Goal: Task Accomplishment & Management: Use online tool/utility

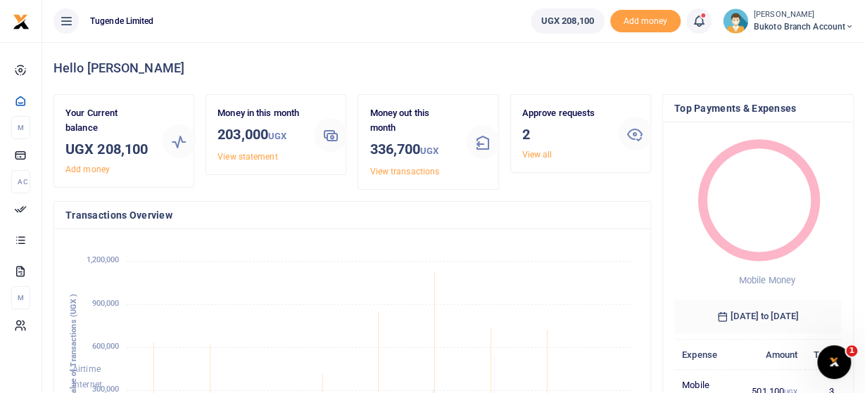
click at [398, 70] on h4 "Hello Zeridah" at bounding box center [453, 68] width 800 height 15
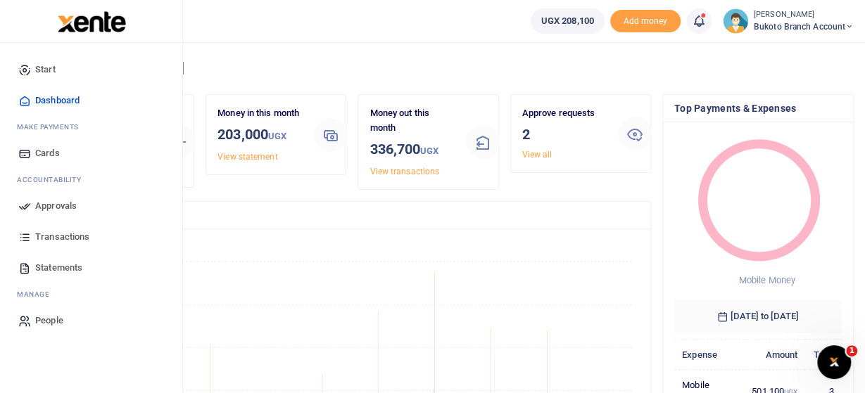
click at [58, 204] on span "Approvals" at bounding box center [56, 206] width 42 height 14
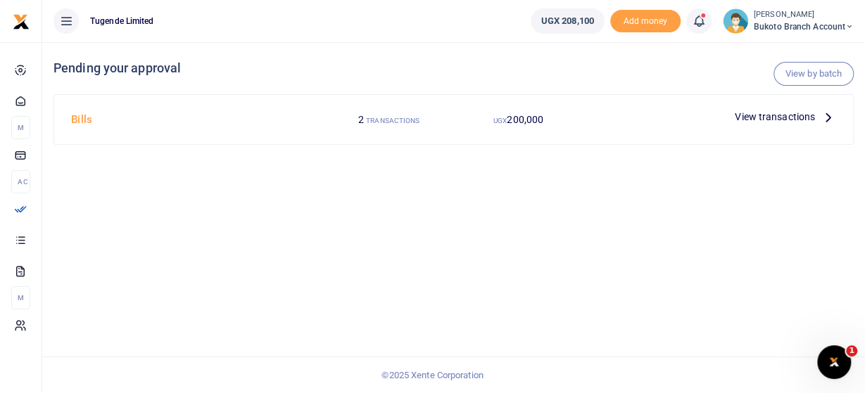
click at [831, 110] on icon at bounding box center [828, 116] width 15 height 15
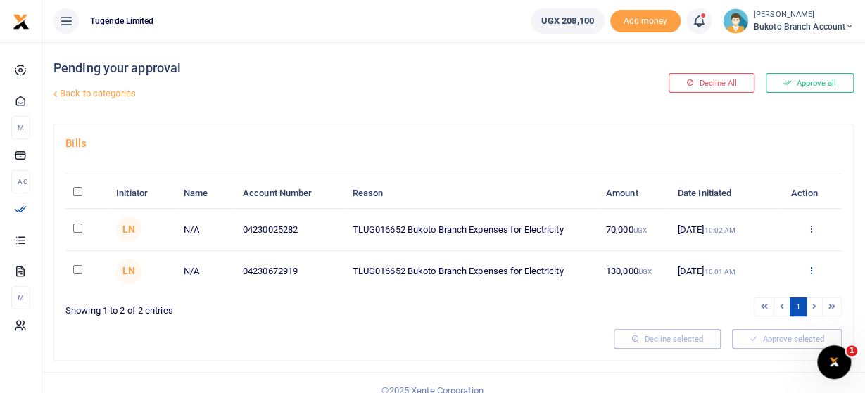
click at [812, 270] on icon at bounding box center [810, 270] width 9 height 10
click at [740, 291] on link "Approve" at bounding box center [758, 294] width 111 height 20
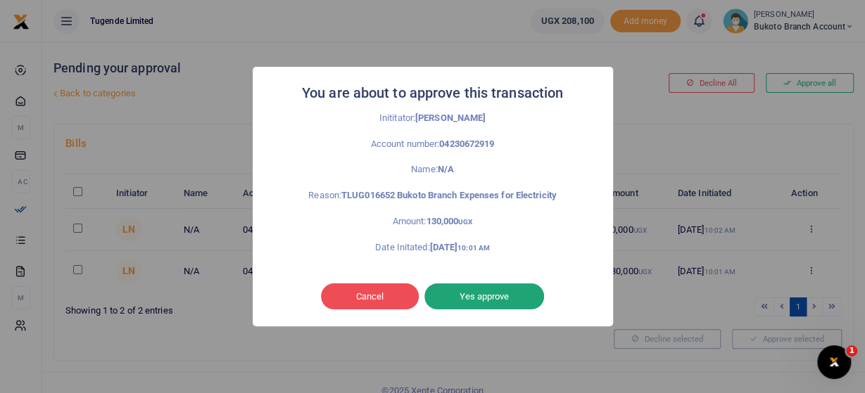
click at [523, 301] on button "Yes approve" at bounding box center [484, 297] width 120 height 27
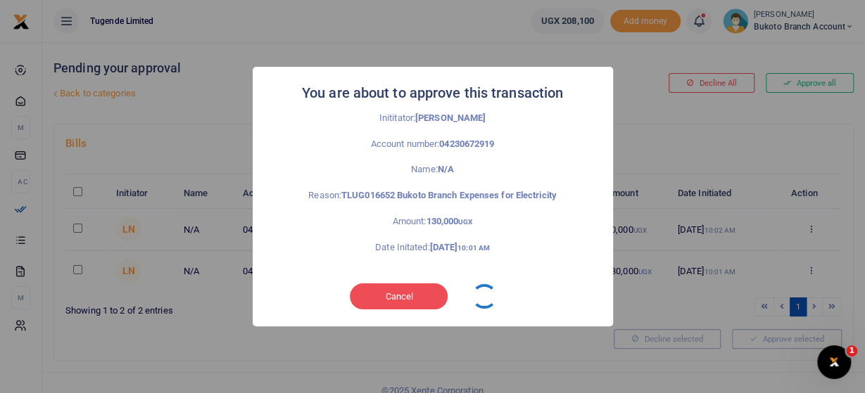
click at [523, 301] on div "Cancel No Yes approve" at bounding box center [433, 297] width 332 height 32
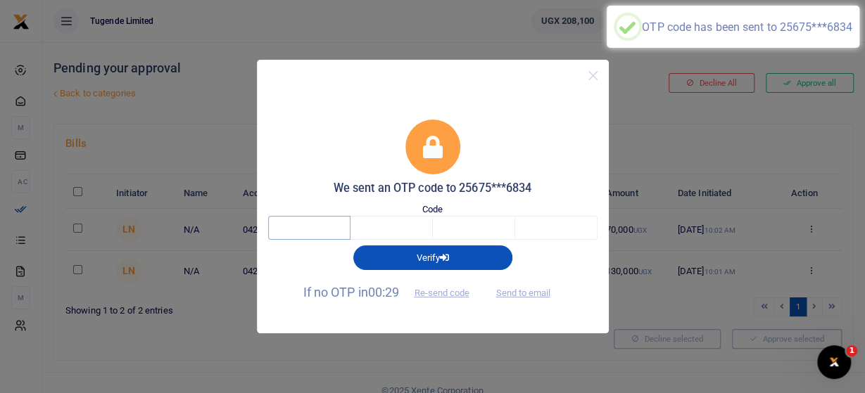
click at [302, 227] on input "text" at bounding box center [309, 228] width 82 height 24
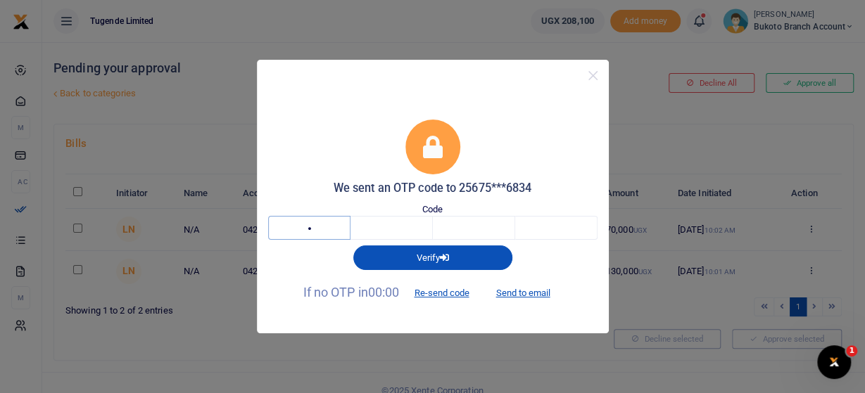
type input "3"
type input "4"
type input "3"
type input "8"
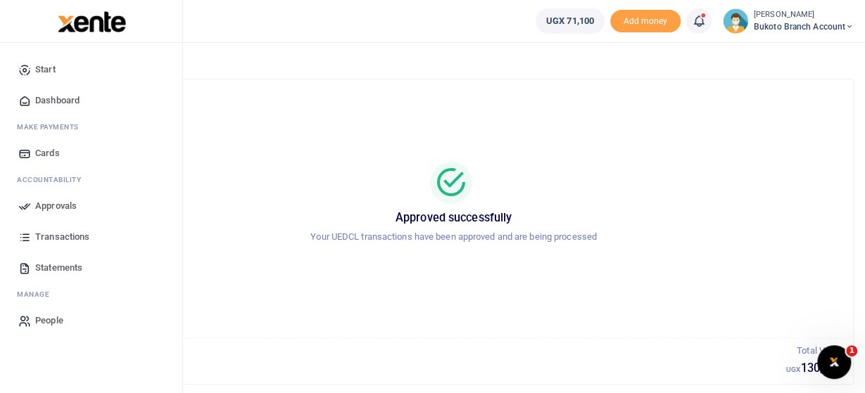
click at [50, 206] on span "Approvals" at bounding box center [56, 206] width 42 height 14
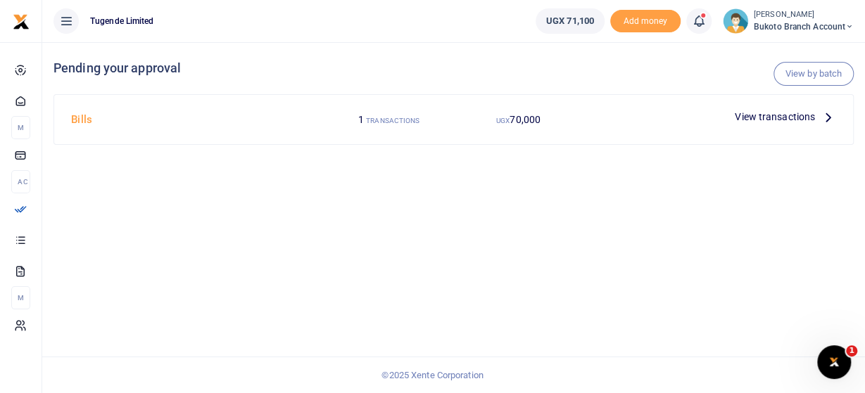
click at [807, 116] on span "View transactions" at bounding box center [775, 116] width 80 height 15
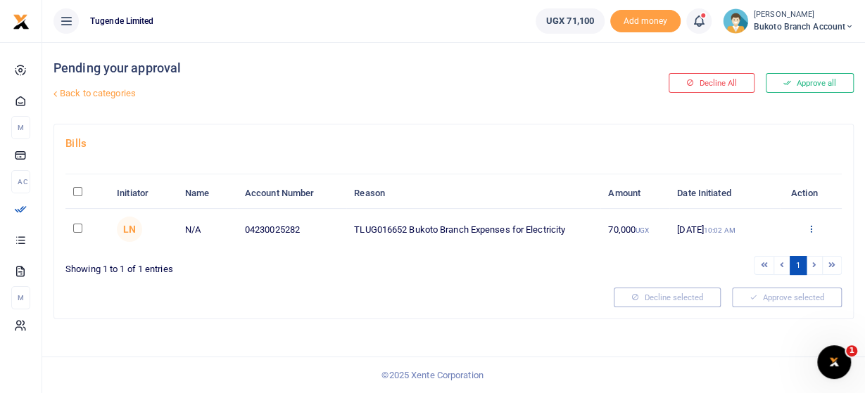
click at [812, 232] on icon at bounding box center [810, 229] width 9 height 10
click at [761, 251] on link "Approve" at bounding box center [759, 252] width 111 height 20
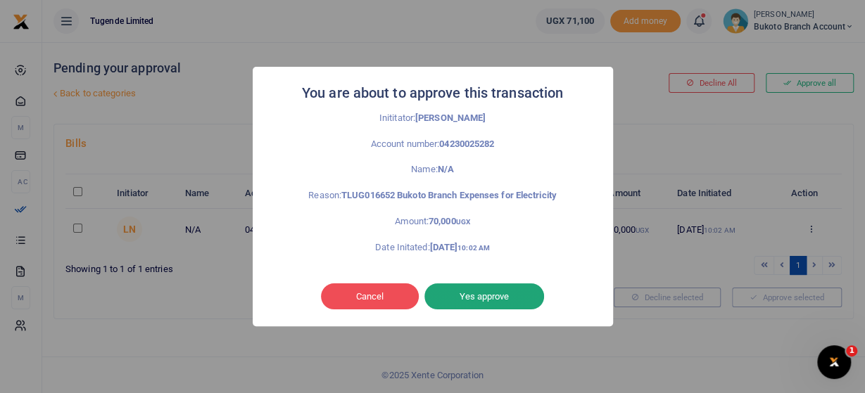
click at [519, 298] on button "Yes approve" at bounding box center [484, 297] width 120 height 27
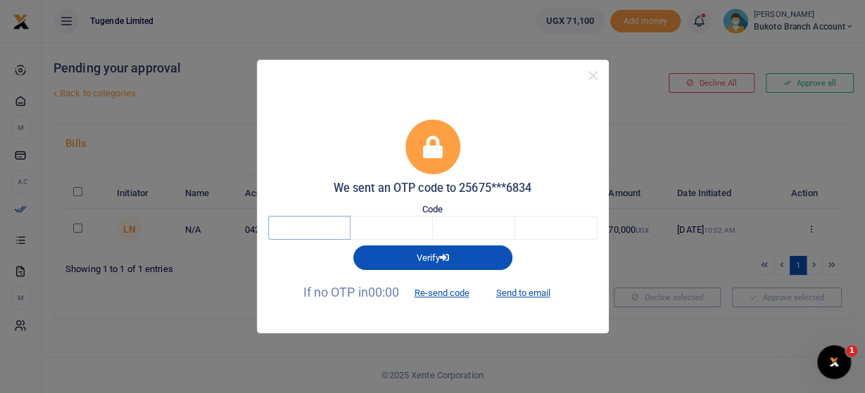
click at [312, 221] on input "text" at bounding box center [309, 228] width 82 height 24
click at [444, 291] on button "Re-send code" at bounding box center [441, 294] width 79 height 24
click at [436, 290] on button "Re-send code" at bounding box center [441, 294] width 79 height 24
click at [595, 77] on button "Close" at bounding box center [593, 75] width 20 height 20
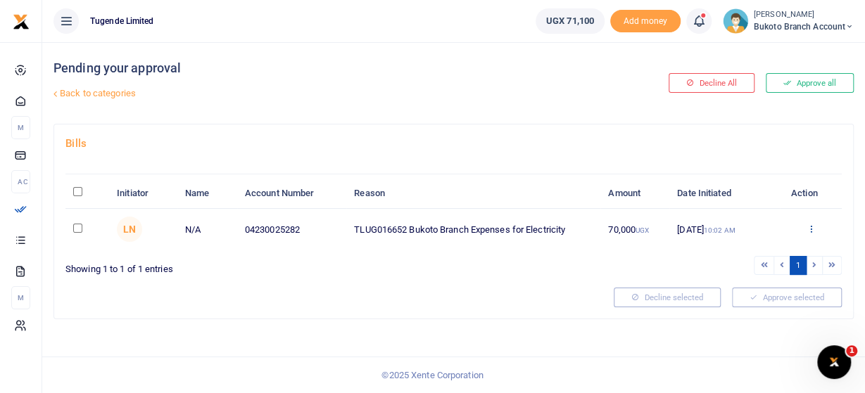
click at [811, 225] on icon at bounding box center [810, 229] width 9 height 10
click at [751, 251] on link "Approve" at bounding box center [759, 252] width 111 height 20
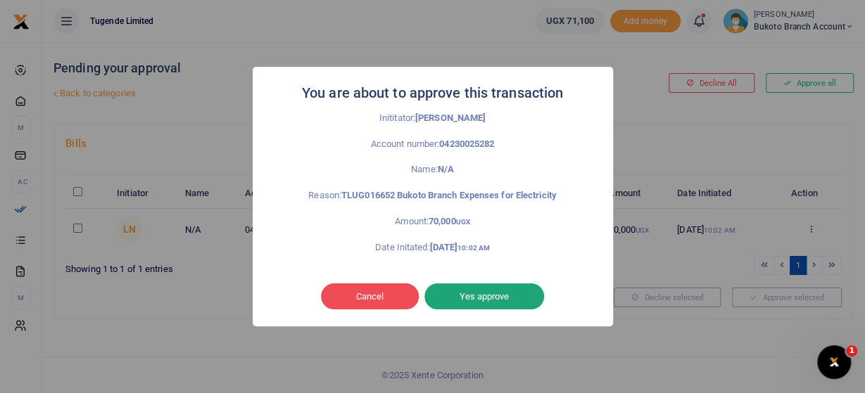
click at [451, 296] on button "Yes approve" at bounding box center [484, 297] width 120 height 27
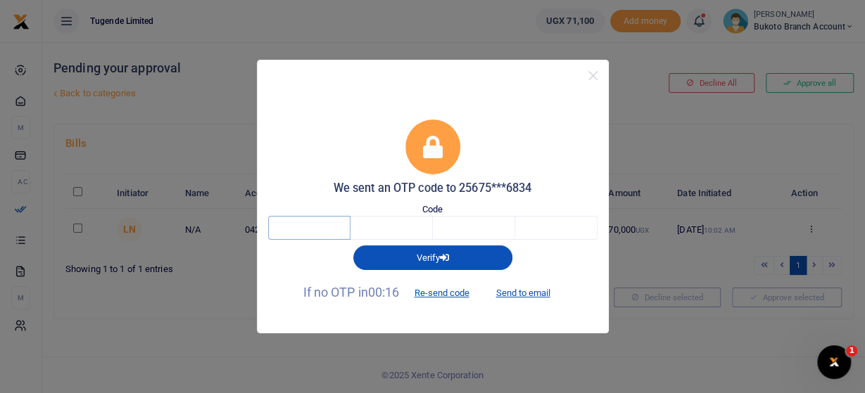
click at [330, 220] on input "text" at bounding box center [309, 228] width 82 height 24
type input "5"
type input "8"
type input "2"
type input "3"
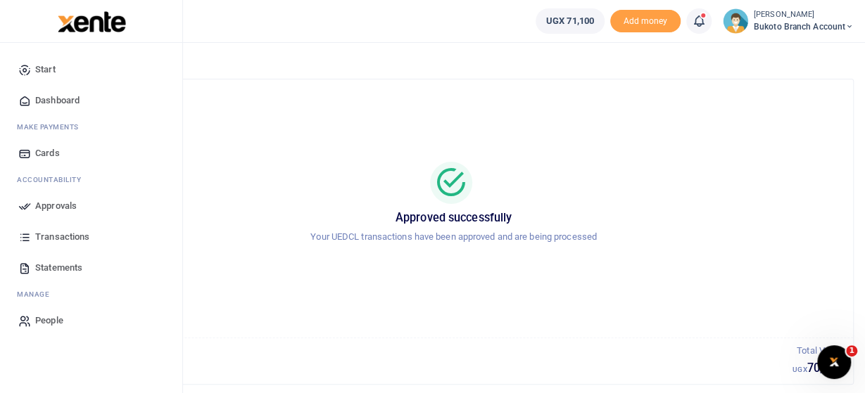
click at [51, 241] on span "Transactions" at bounding box center [62, 237] width 54 height 14
